Goal: Feedback & Contribution: Contribute content

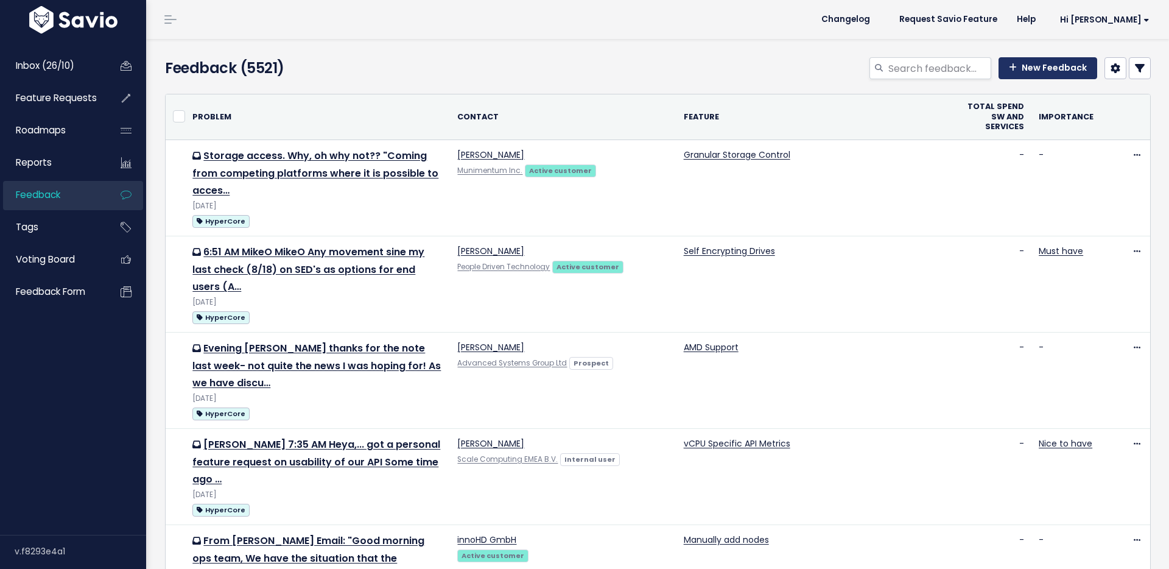
click at [1042, 67] on link "New Feedback" at bounding box center [1048, 68] width 99 height 22
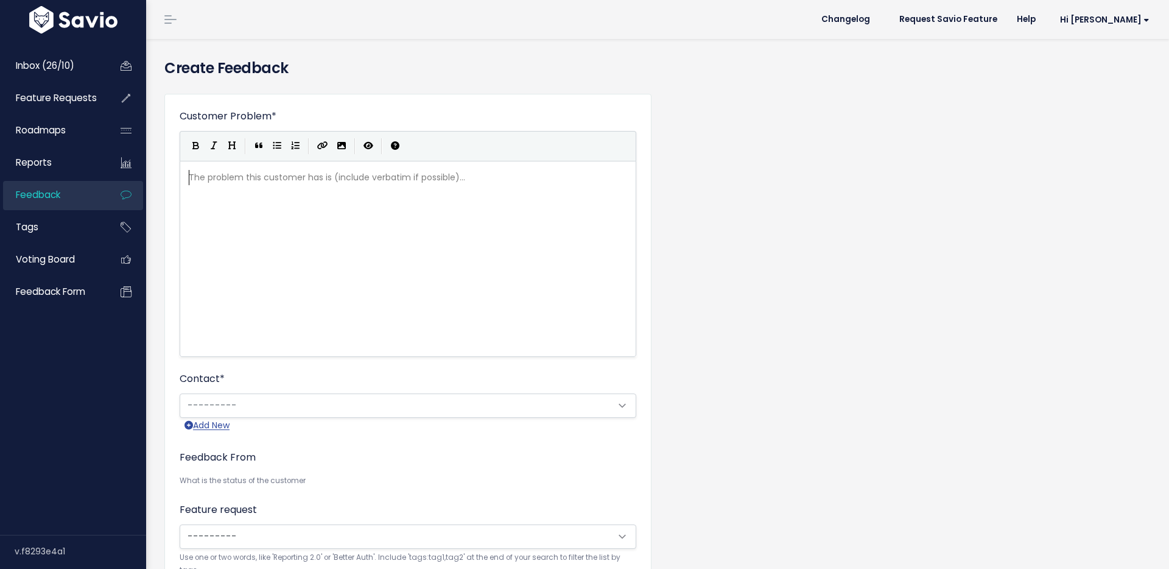
scroll to position [1, 0]
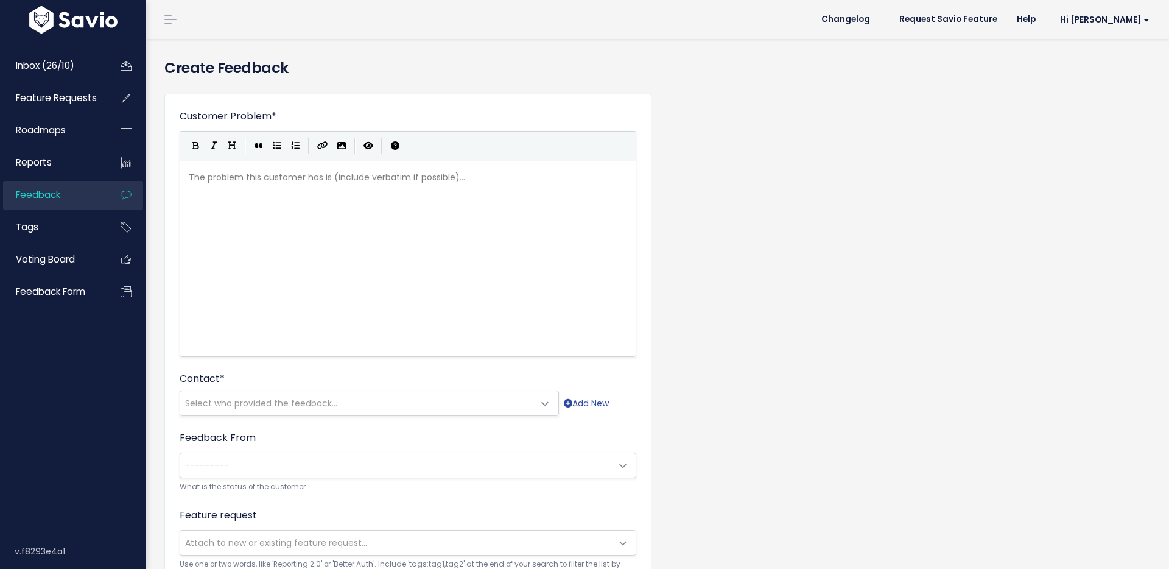
click at [397, 187] on div "The problem this customer has is (include verbatim if possible)... xxxxxxxxxx ​" at bounding box center [407, 177] width 443 height 20
type textarea "Veeam PO"
type textarea "MM tea"
type textarea "m asked about a community edition to help them seed the market"
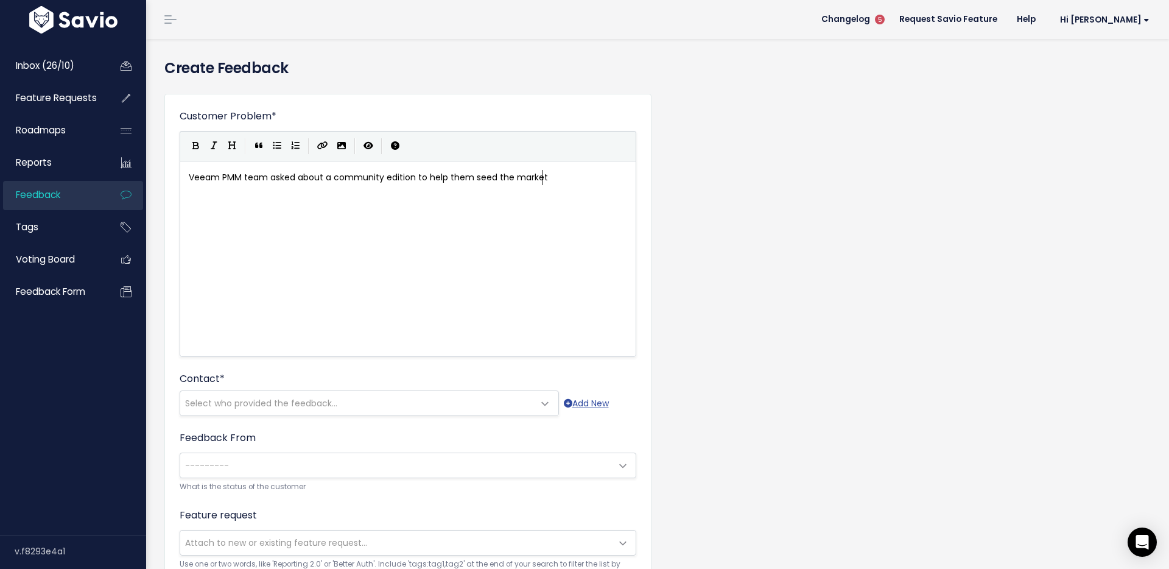
scroll to position [4, 286]
click at [315, 405] on span "Select who provided the feedback..." at bounding box center [261, 403] width 152 height 12
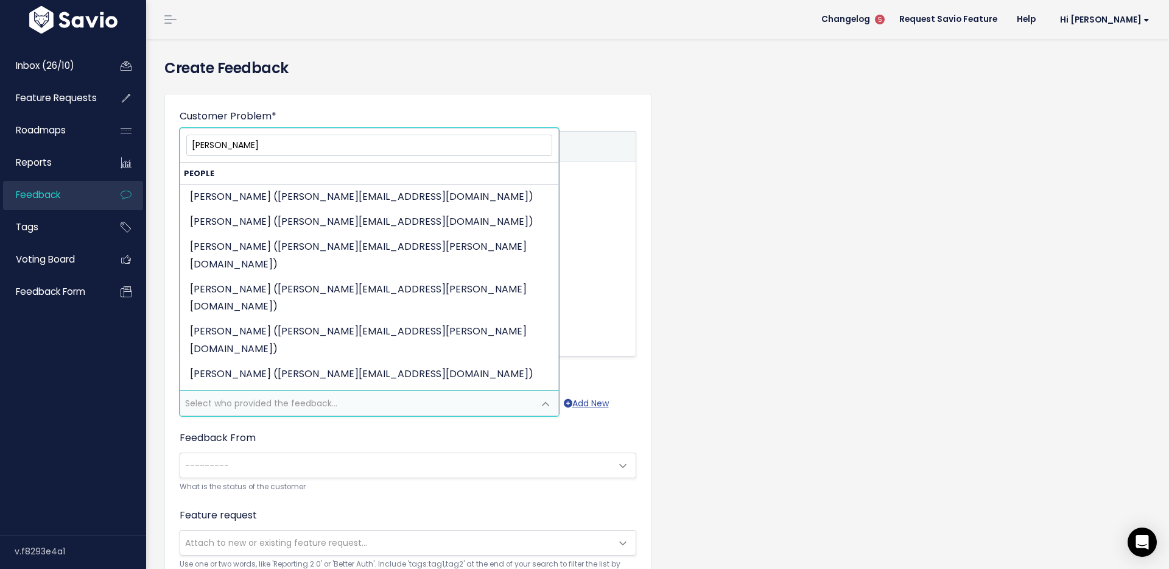
type input "Ronn"
select select "OTHER"
select select "85311041"
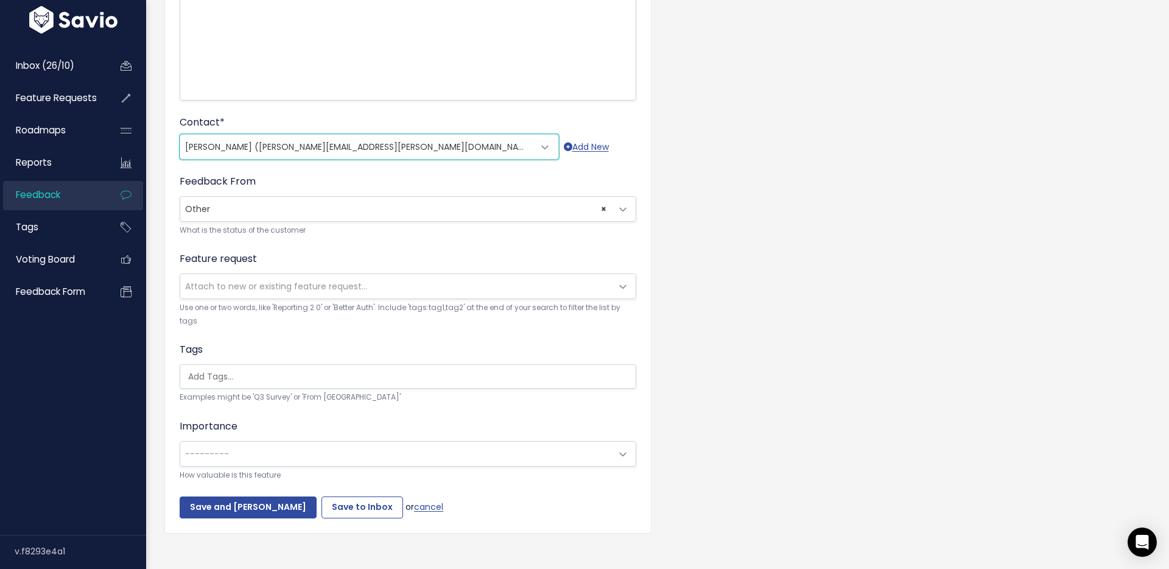
scroll to position [268, 0]
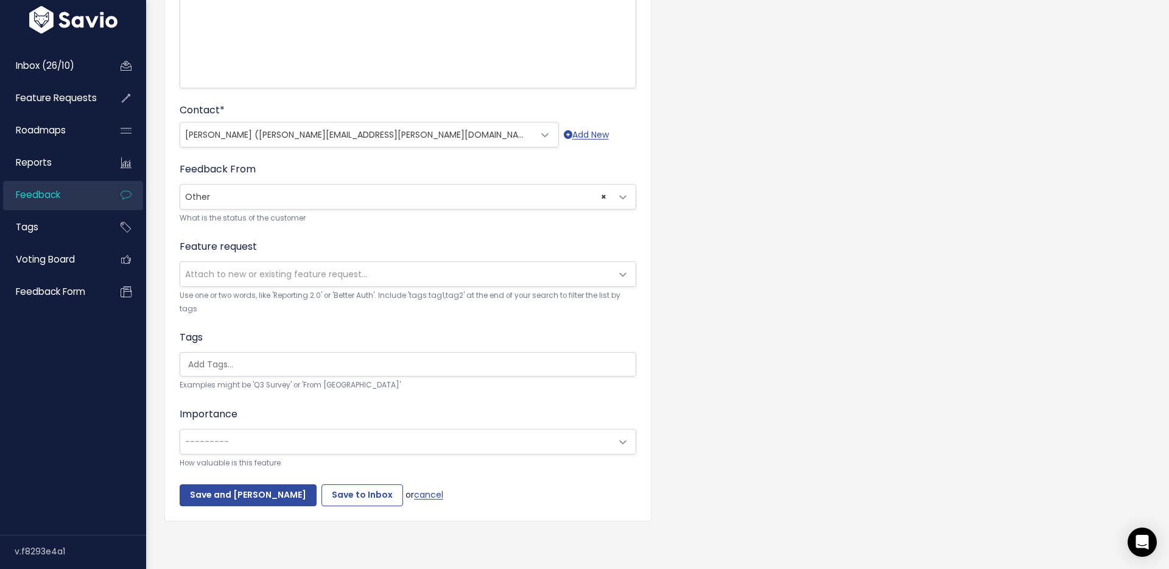
click at [267, 297] on small "Use one or two words, like 'Reporting 2.0' or 'Better Auth'. Include 'tags:tag1…" at bounding box center [408, 302] width 457 height 26
click at [275, 261] on span "Attach to new or existing feature request..." at bounding box center [408, 274] width 457 height 26
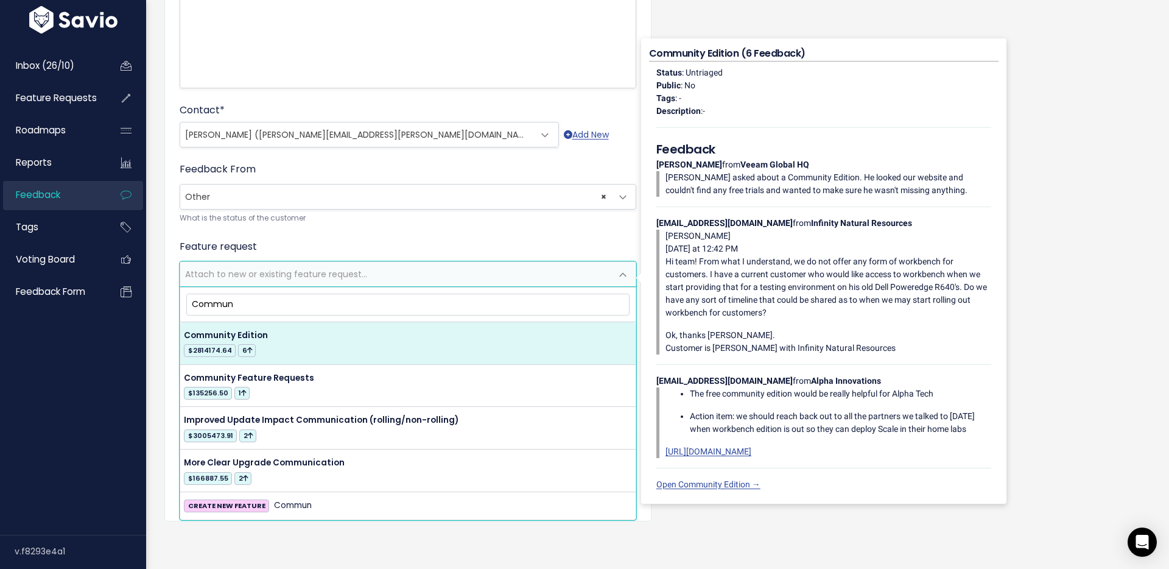
type input "Commun"
select select "33907"
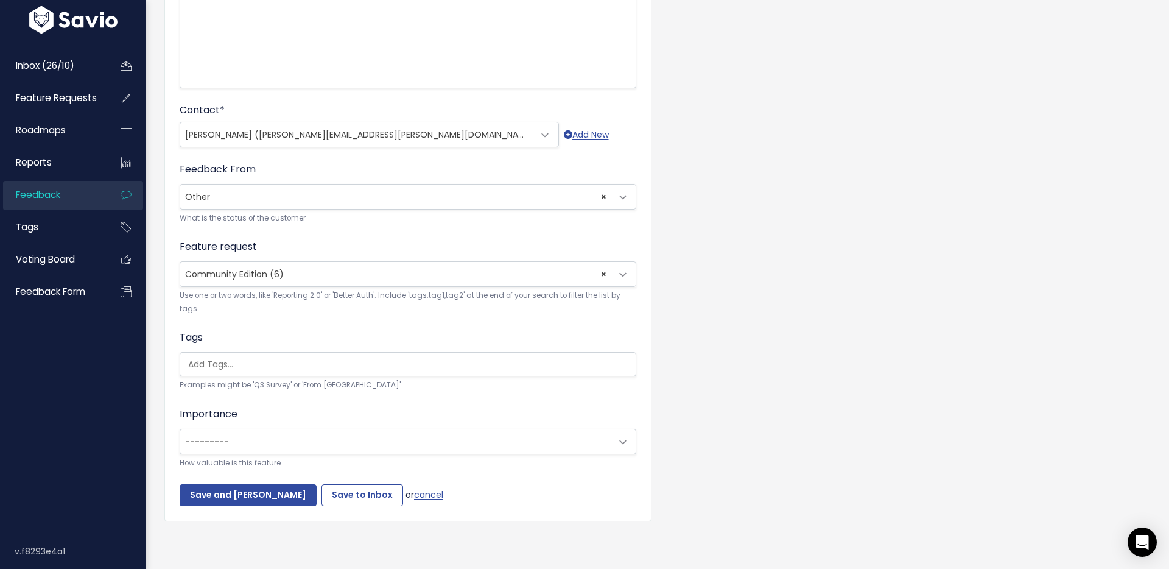
click at [246, 362] on input "search" at bounding box center [410, 364] width 455 height 13
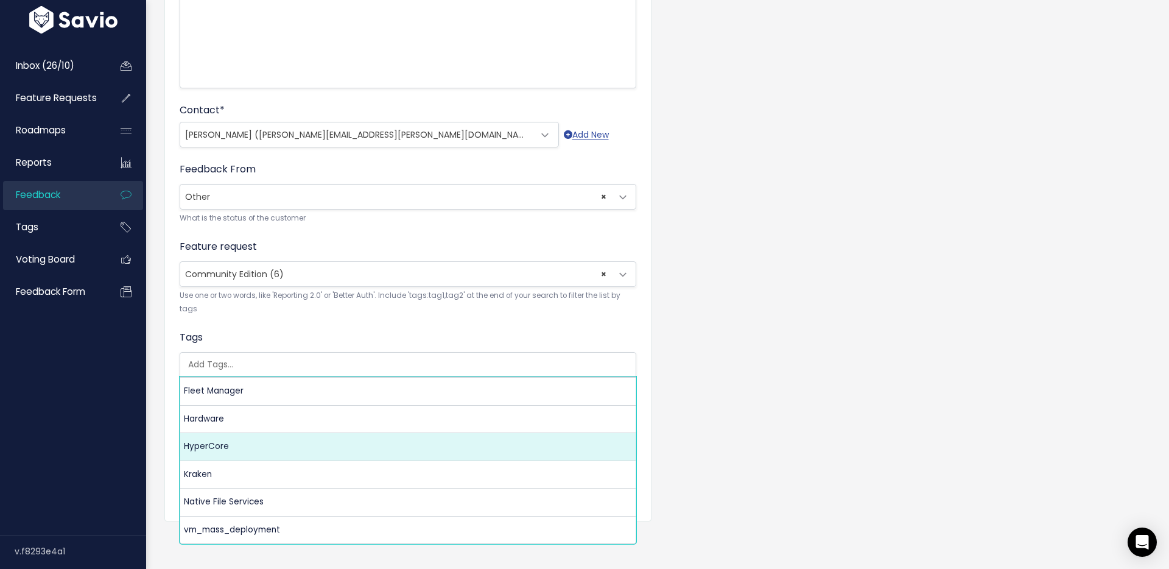
select select "3550"
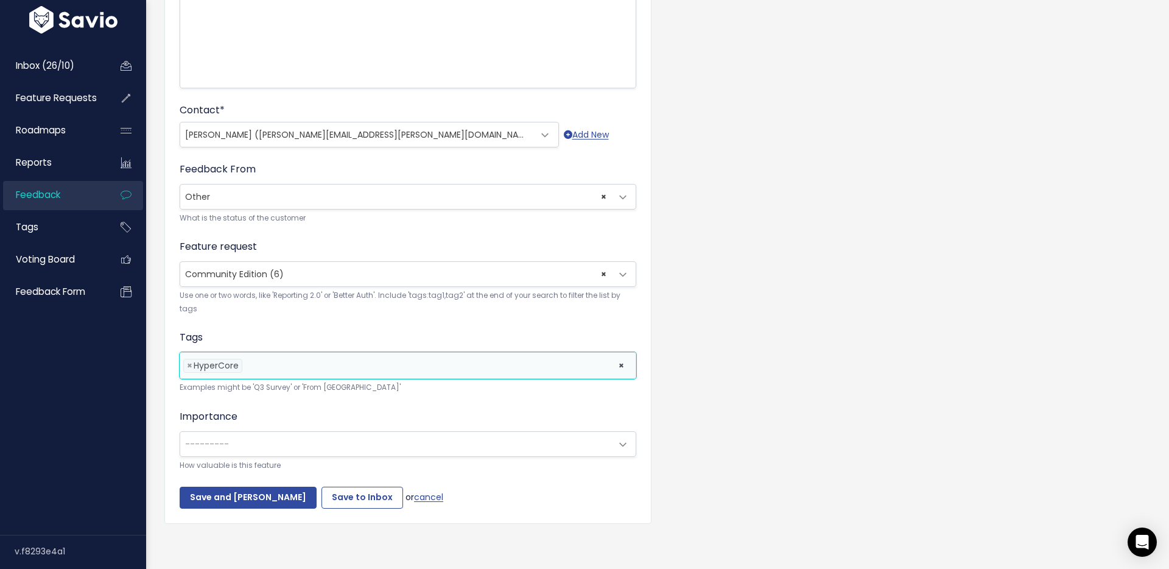
click at [336, 450] on span "---------" at bounding box center [395, 444] width 431 height 24
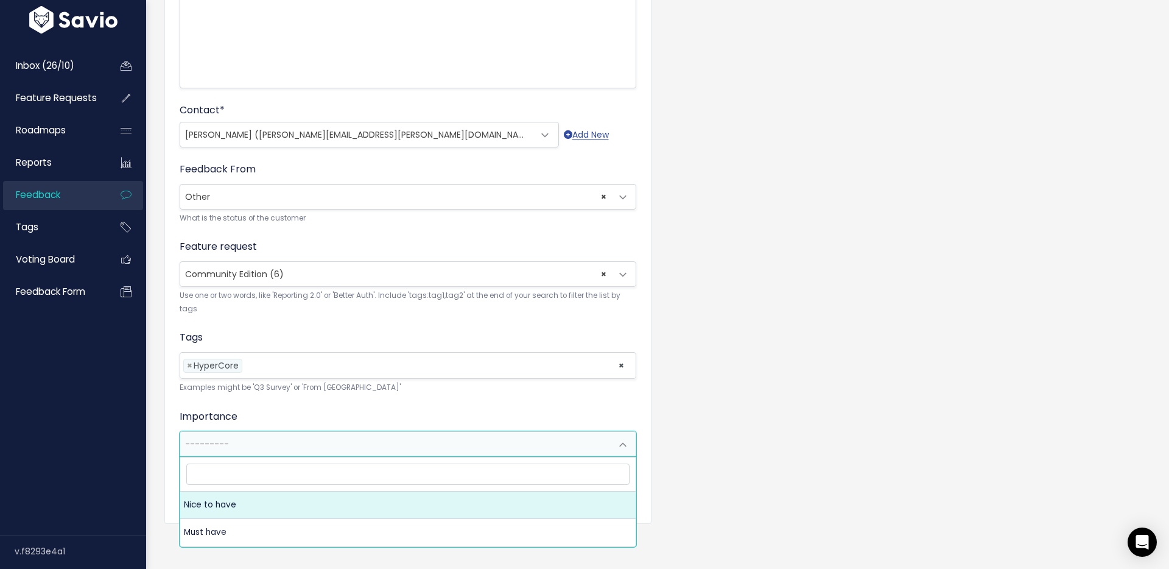
select select "NICE_TO_HAVE"
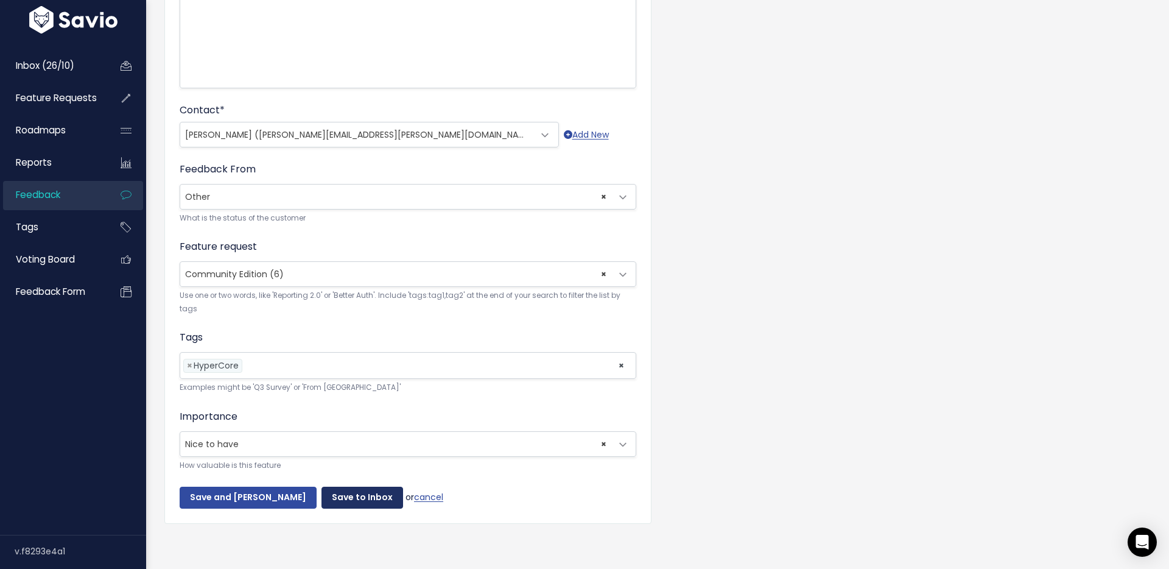
click at [339, 497] on input "Save to Inbox" at bounding box center [362, 497] width 82 height 22
